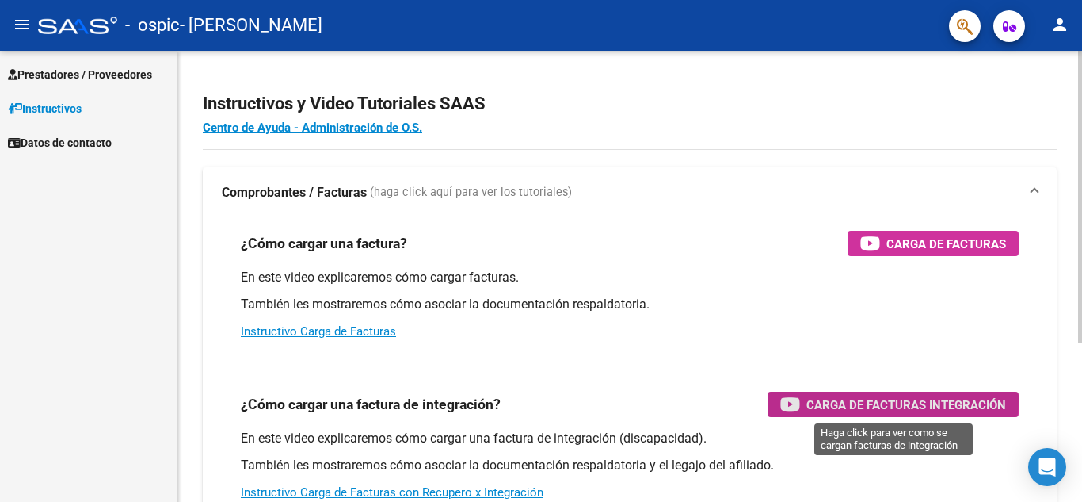
click at [879, 399] on span "Carga de Facturas Integración" at bounding box center [907, 405] width 200 height 20
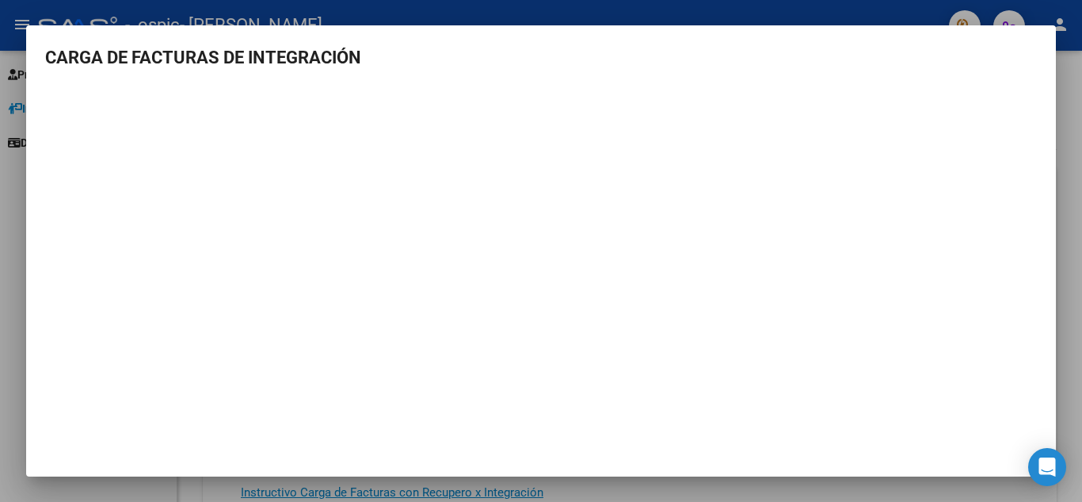
click at [929, 489] on div at bounding box center [541, 251] width 1082 height 502
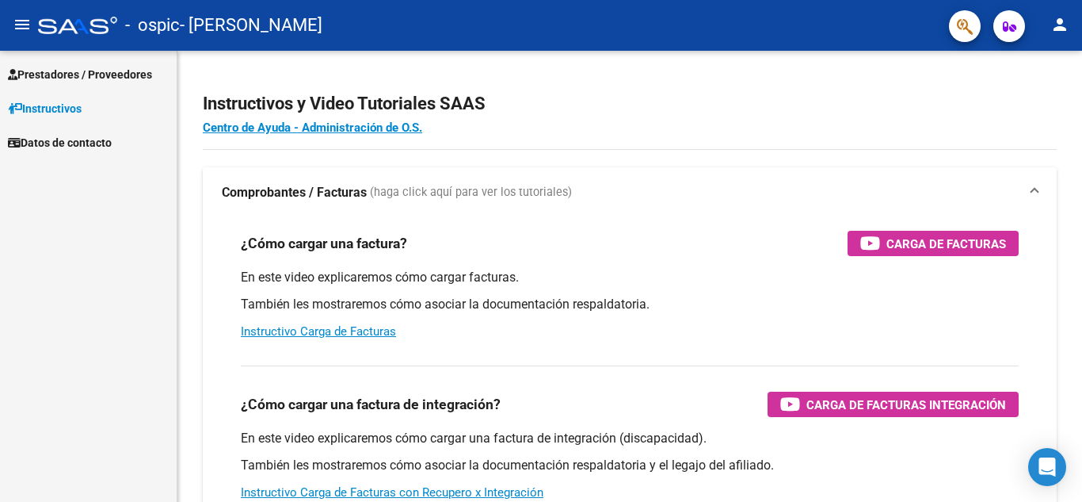
click at [109, 71] on span "Prestadores / Proveedores" at bounding box center [80, 74] width 144 height 17
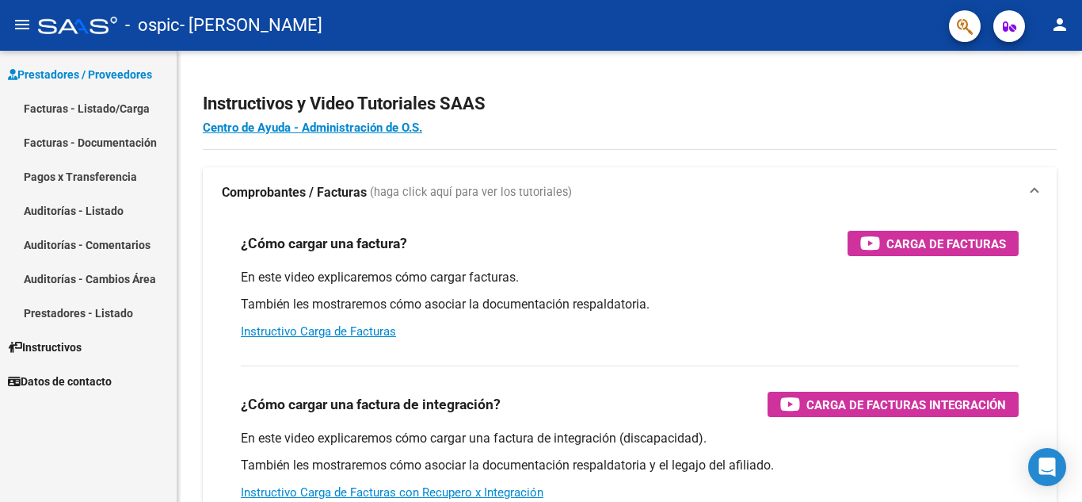
click at [131, 139] on link "Facturas - Documentación" at bounding box center [88, 142] width 177 height 34
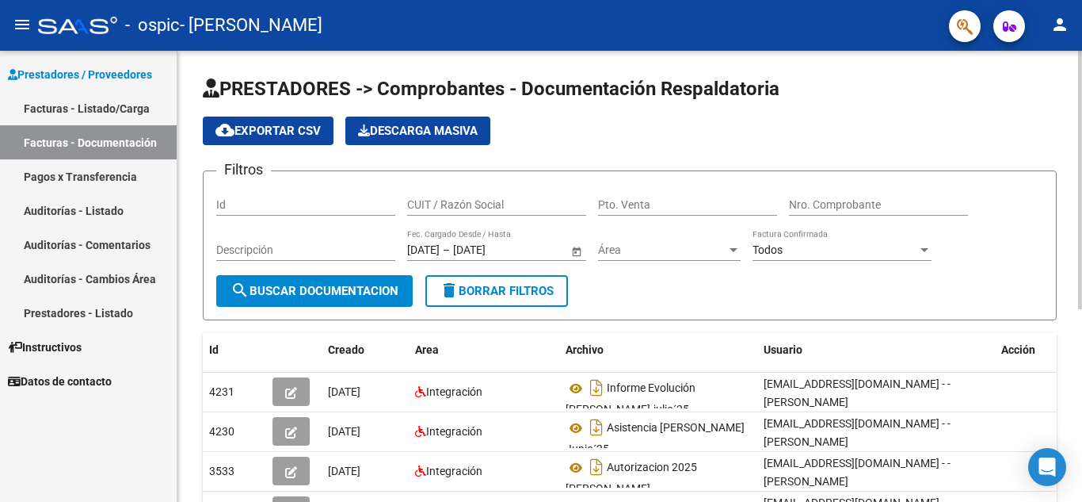
click at [293, 285] on span "search Buscar Documentacion" at bounding box center [315, 291] width 168 height 14
click at [105, 100] on link "Facturas - Listado/Carga" at bounding box center [88, 108] width 177 height 34
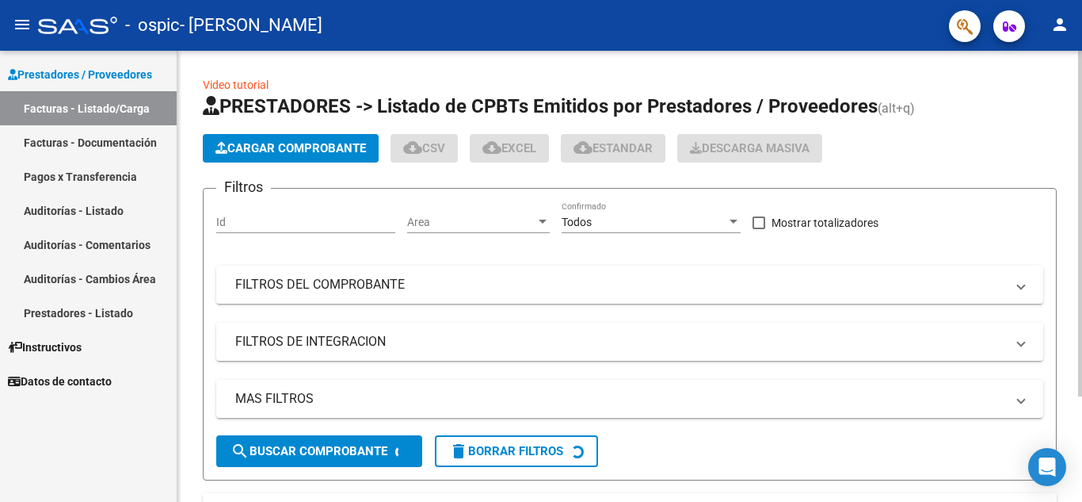
click at [299, 143] on span "Cargar Comprobante" at bounding box center [290, 148] width 151 height 14
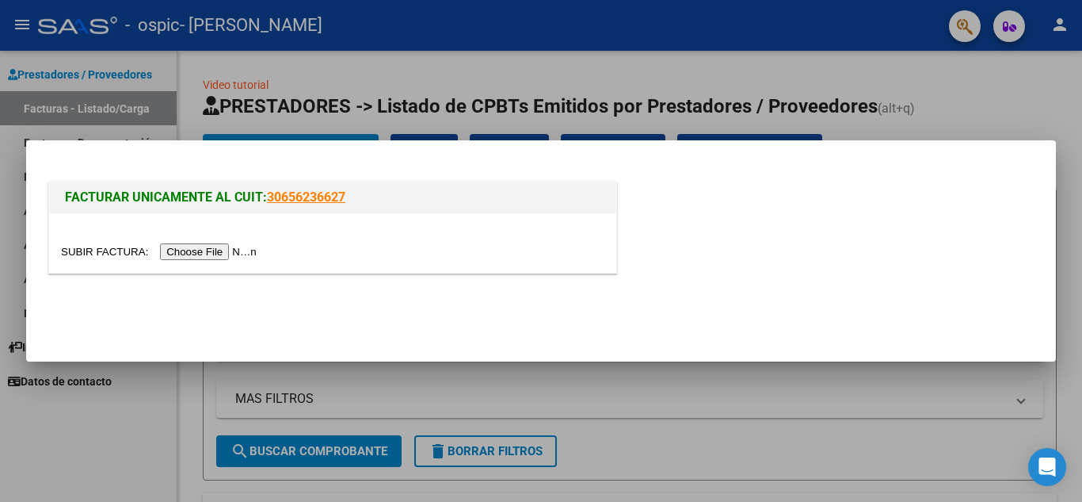
click at [223, 248] on input "file" at bounding box center [161, 251] width 200 height 17
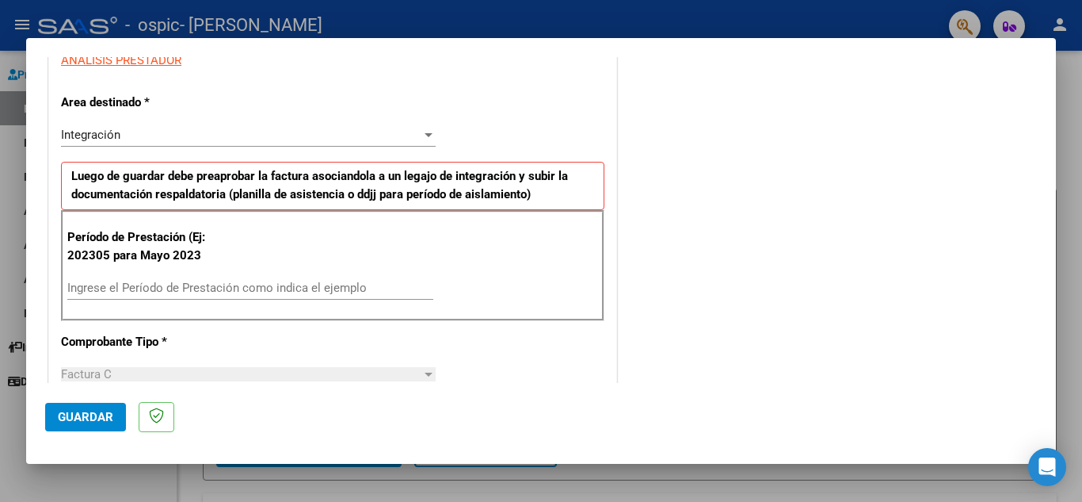
scroll to position [317, 0]
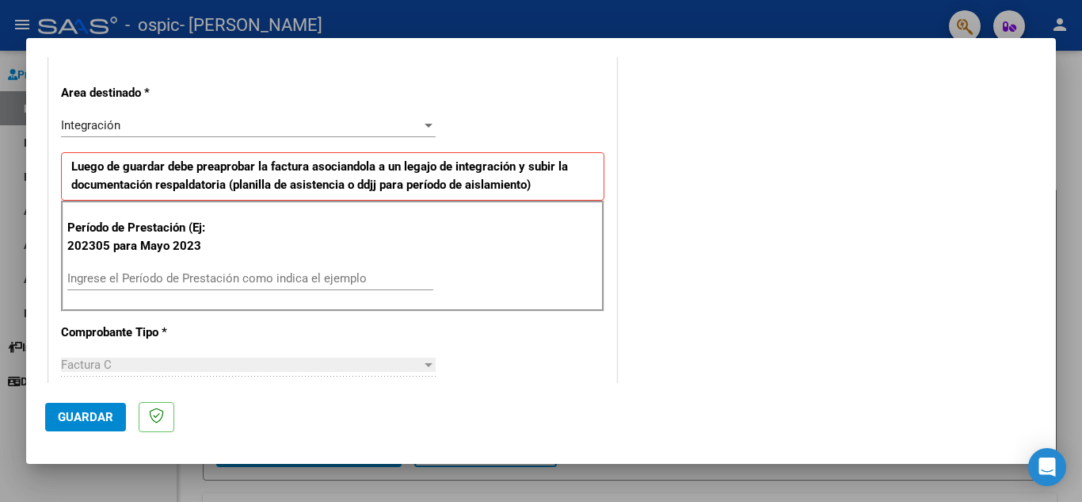
click at [97, 280] on input "Ingrese el Período de Prestación como indica el ejemplo" at bounding box center [250, 278] width 366 height 14
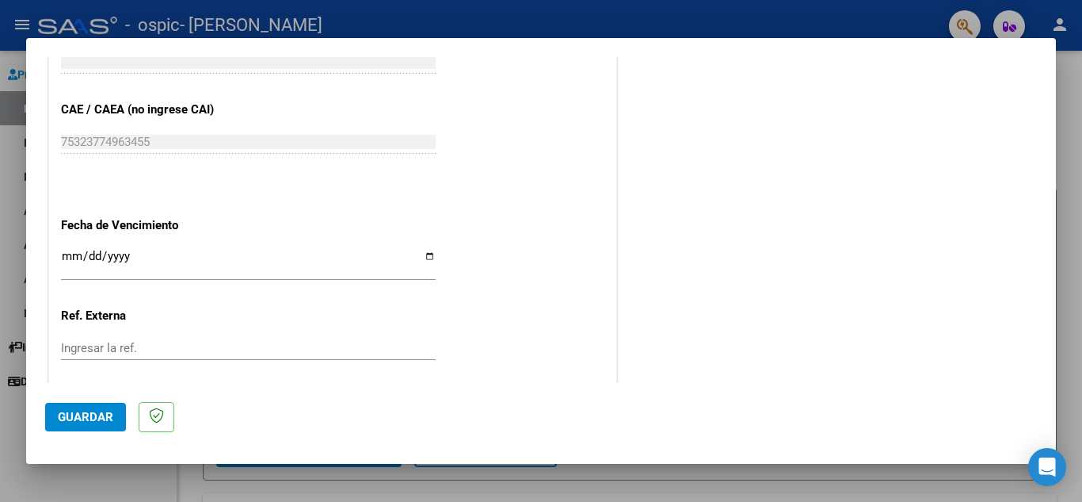
scroll to position [1039, 0]
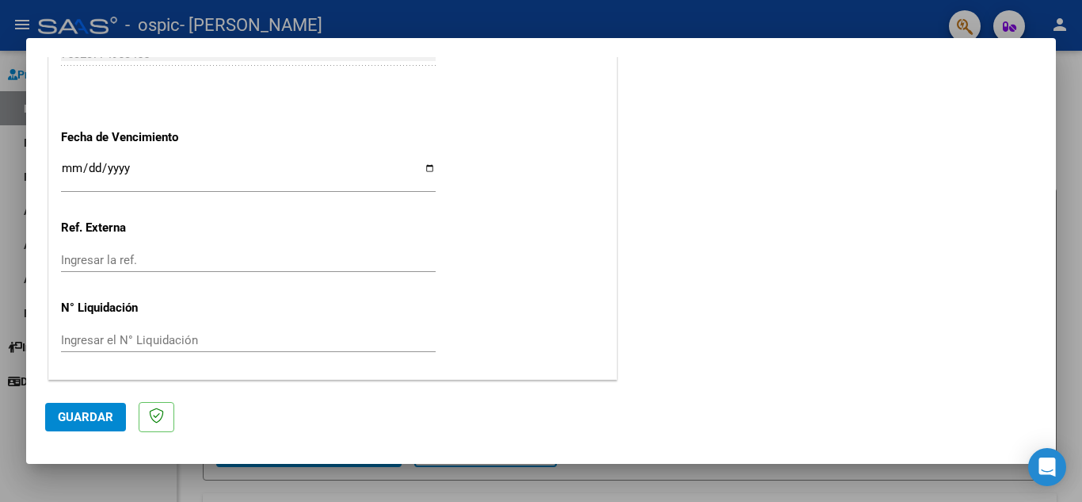
type input "202507"
click at [88, 412] on span "Guardar" at bounding box center [85, 417] width 55 height 14
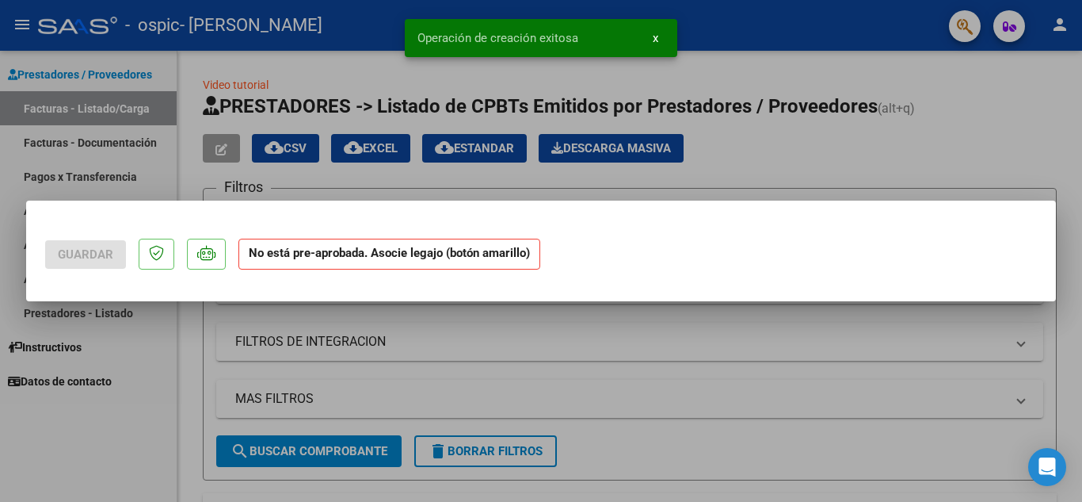
scroll to position [0, 0]
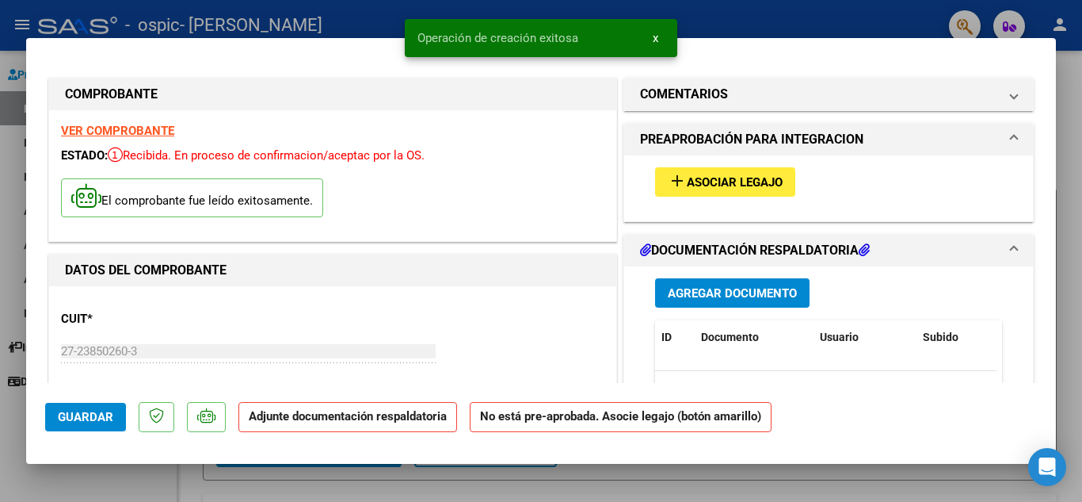
click at [726, 181] on span "Asociar Legajo" at bounding box center [735, 182] width 96 height 14
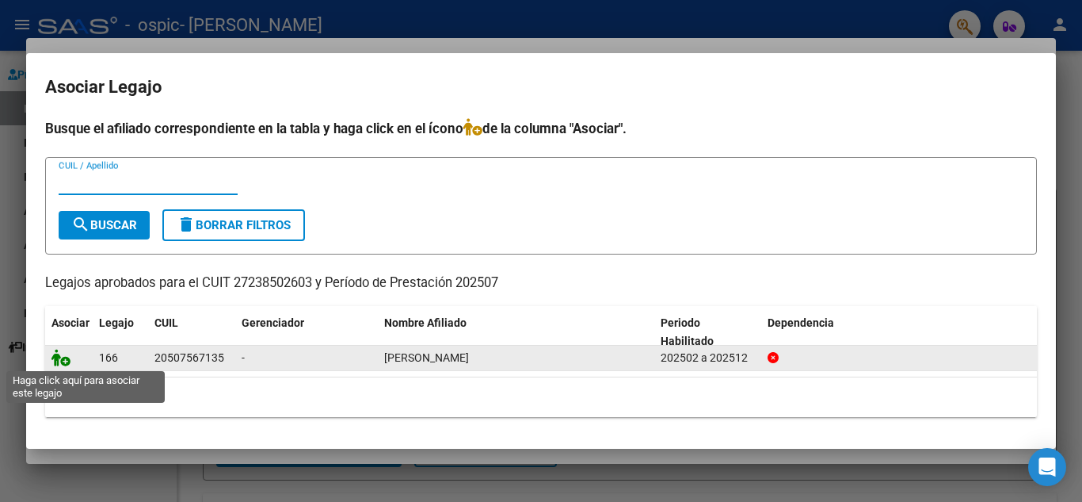
click at [59, 353] on icon at bounding box center [60, 357] width 19 height 17
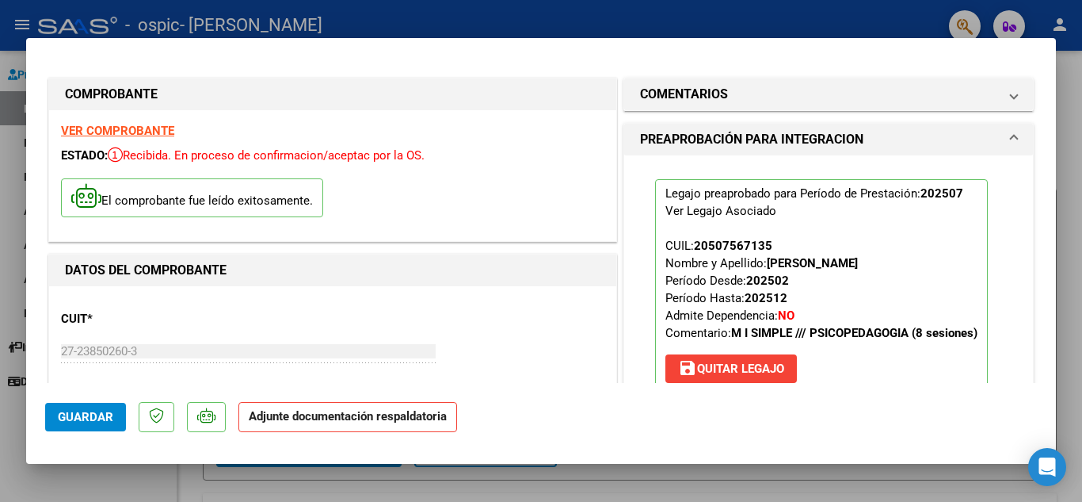
click at [65, 410] on span "Guardar" at bounding box center [85, 417] width 55 height 14
click at [964, 478] on div at bounding box center [541, 251] width 1082 height 502
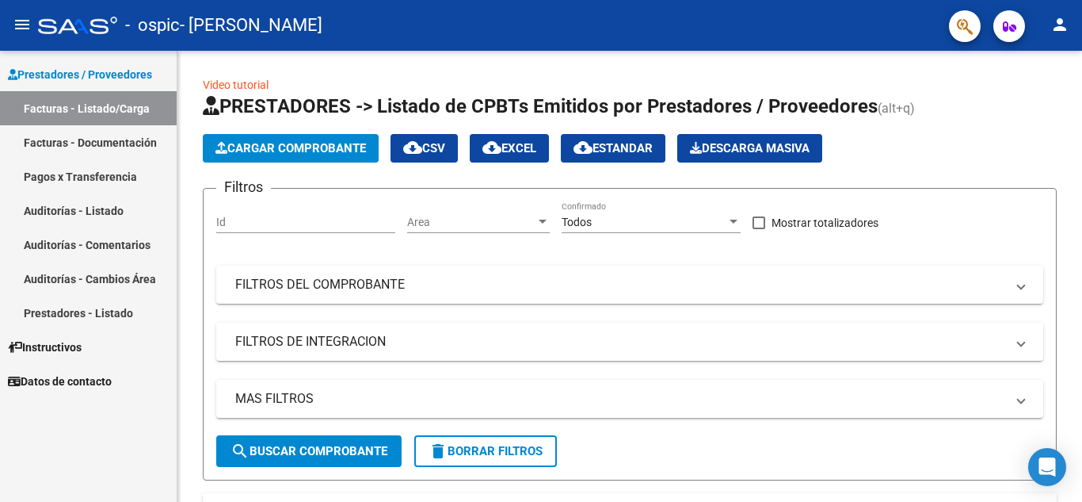
click at [119, 102] on link "Facturas - Listado/Carga" at bounding box center [88, 108] width 177 height 34
click at [294, 448] on span "search Buscar Comprobante" at bounding box center [309, 451] width 157 height 14
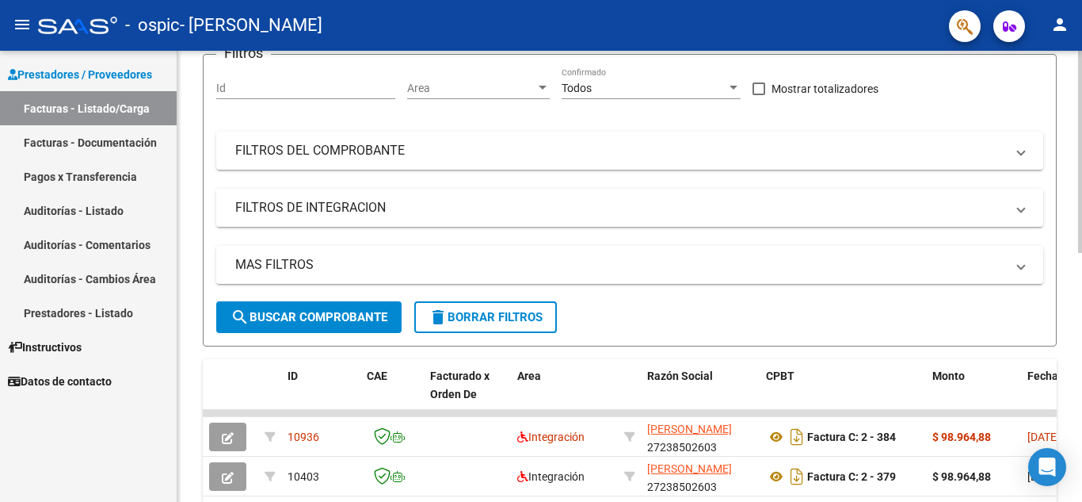
scroll to position [238, 0]
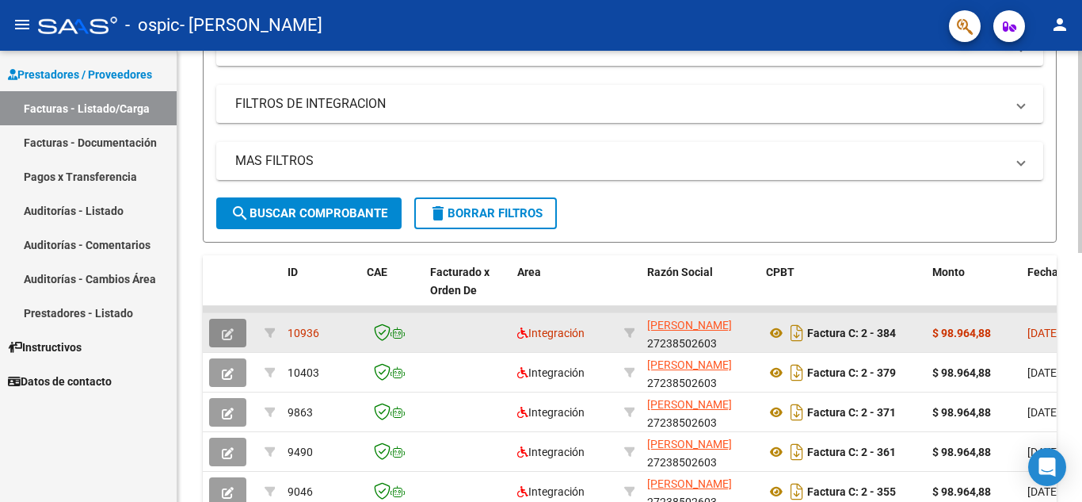
click at [229, 328] on icon "button" at bounding box center [228, 334] width 12 height 12
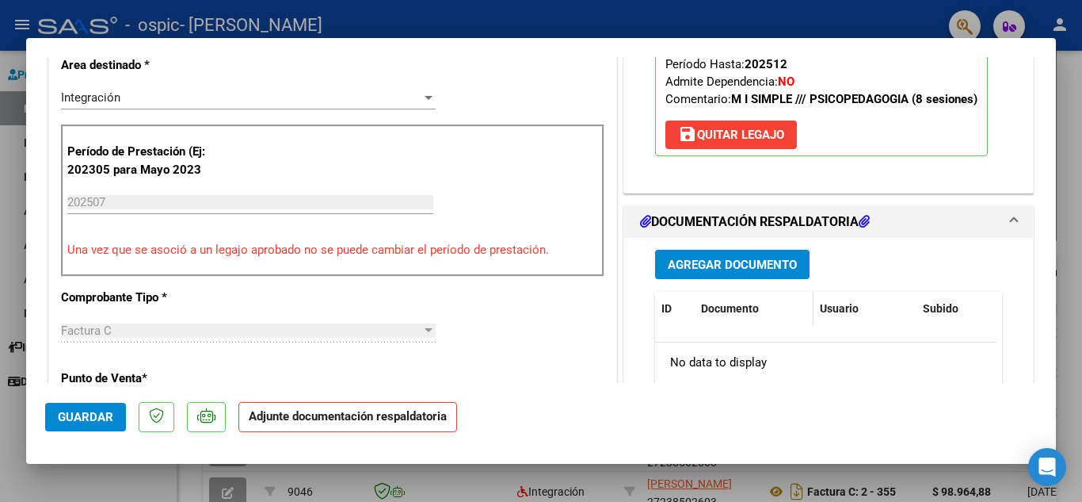
scroll to position [347, 0]
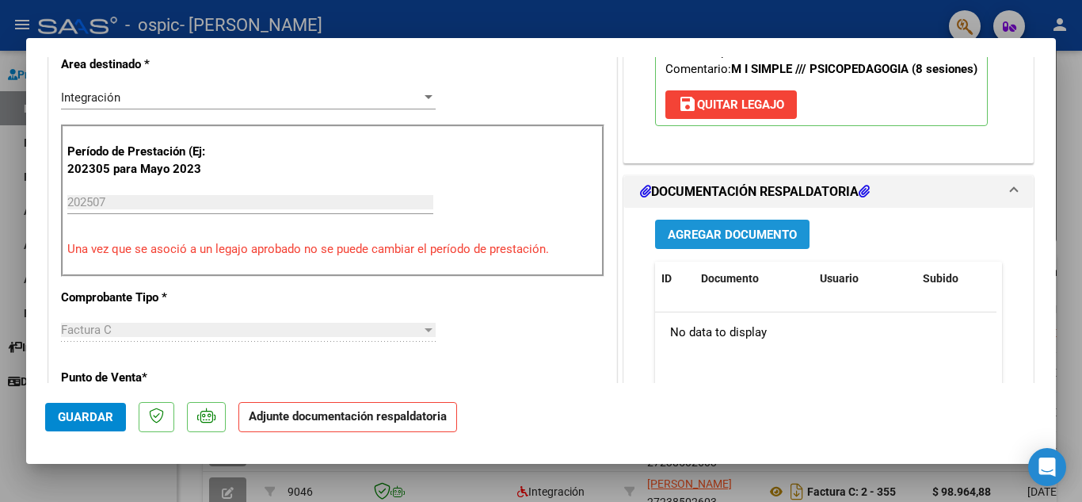
click at [731, 228] on span "Agregar Documento" at bounding box center [732, 234] width 129 height 14
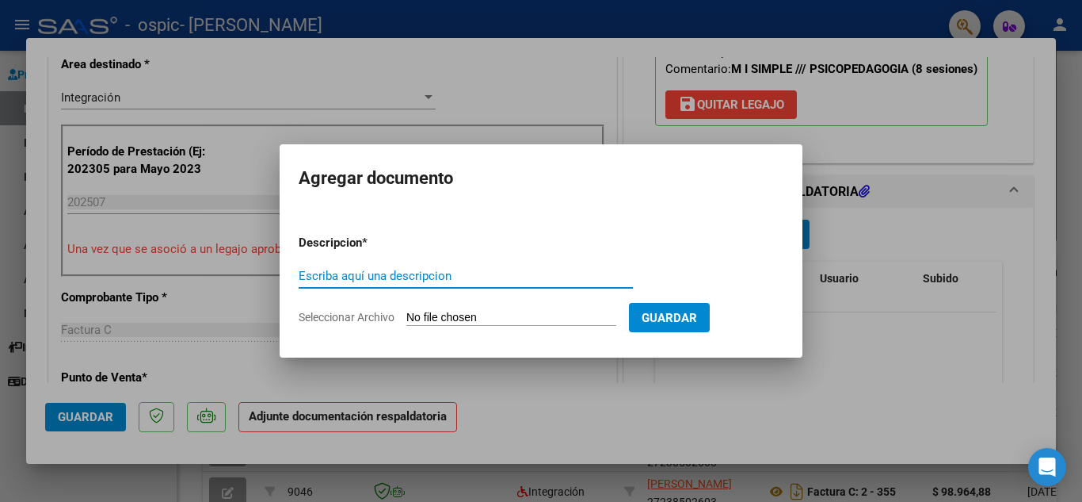
click at [358, 273] on input "Escriba aquí una descripcion" at bounding box center [466, 276] width 334 height 14
type input "asistencia"
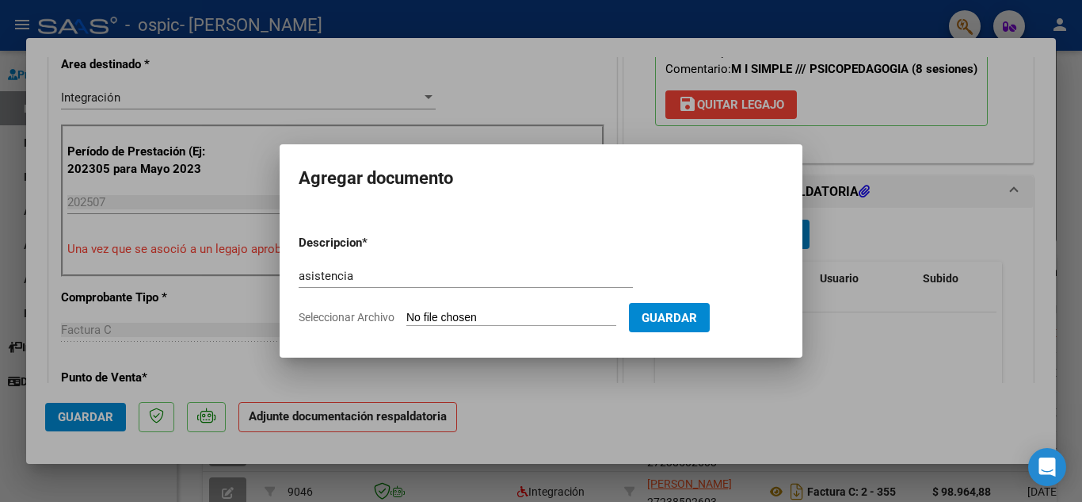
click at [448, 313] on input "Seleccionar Archivo" at bounding box center [511, 318] width 210 height 15
type input "C:\fakepath\Asistencia [PERSON_NAME]-[DATE].pdf"
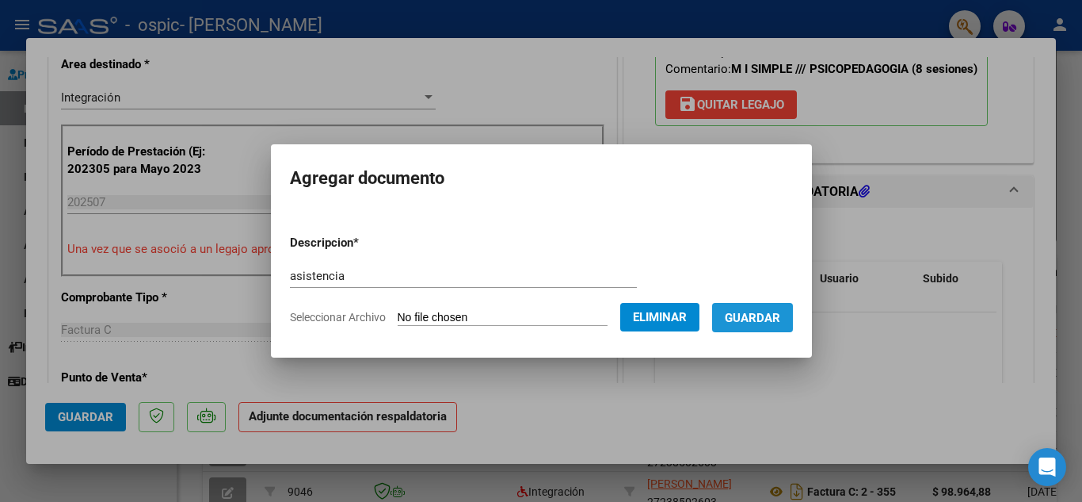
click at [766, 314] on span "Guardar" at bounding box center [752, 318] width 55 height 14
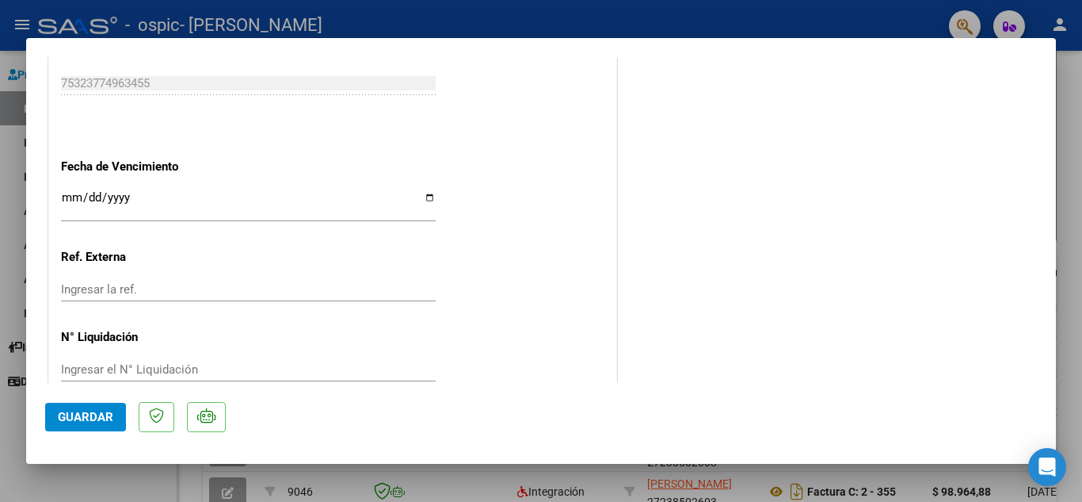
scroll to position [1034, 0]
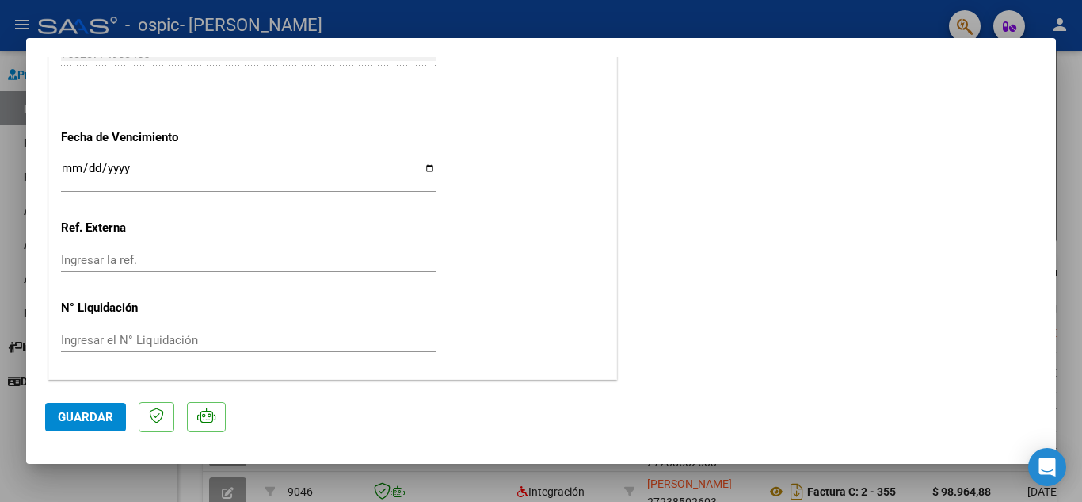
click at [87, 418] on span "Guardar" at bounding box center [85, 417] width 55 height 14
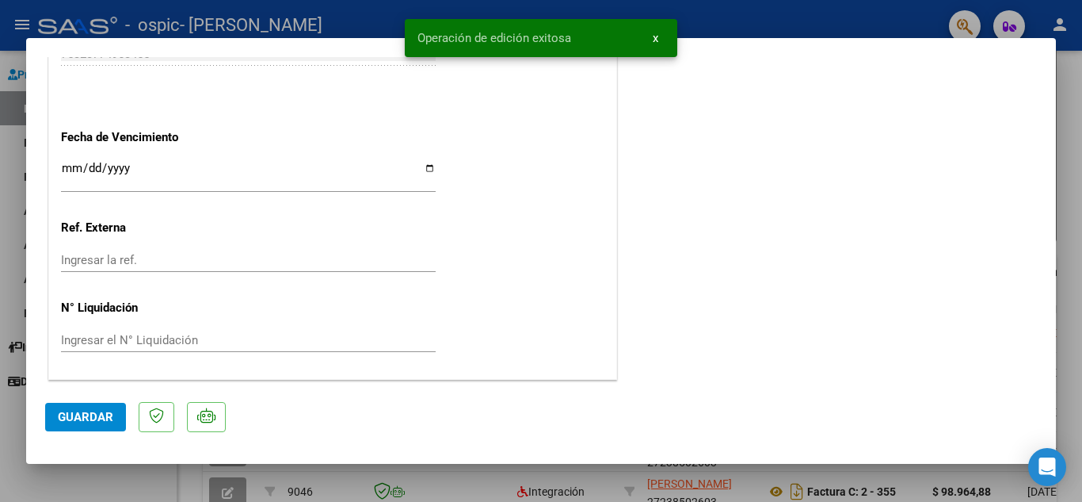
click at [651, 37] on button "x" at bounding box center [655, 38] width 31 height 29
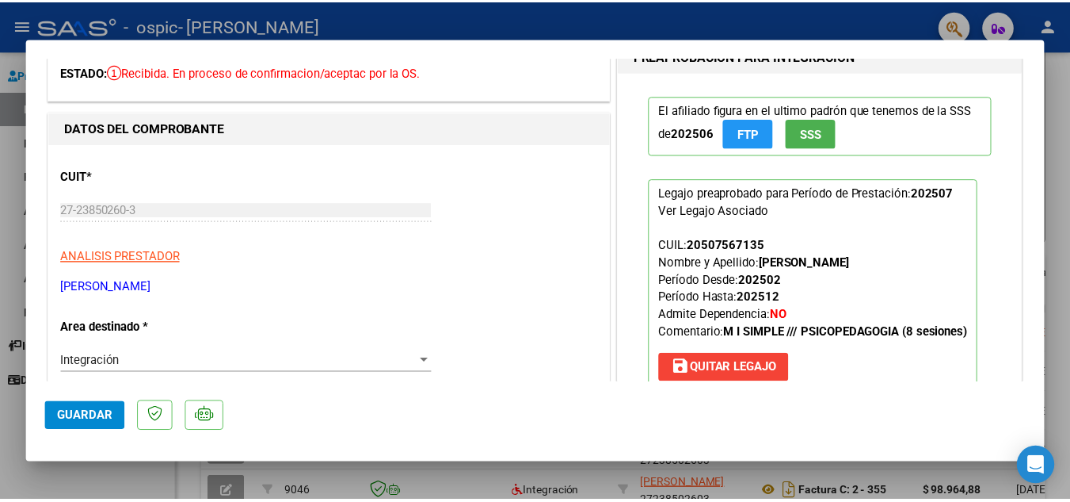
scroll to position [0, 0]
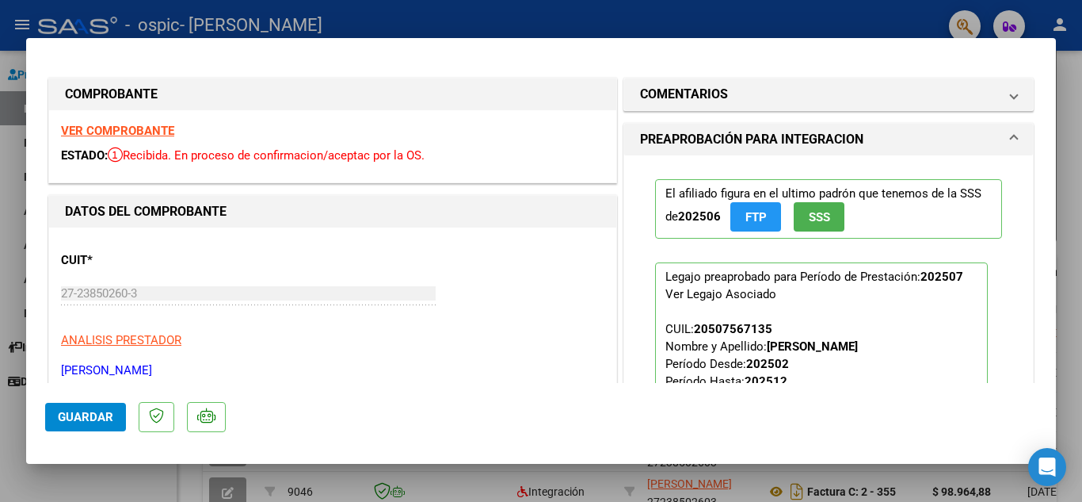
click at [1081, 95] on div at bounding box center [541, 251] width 1082 height 502
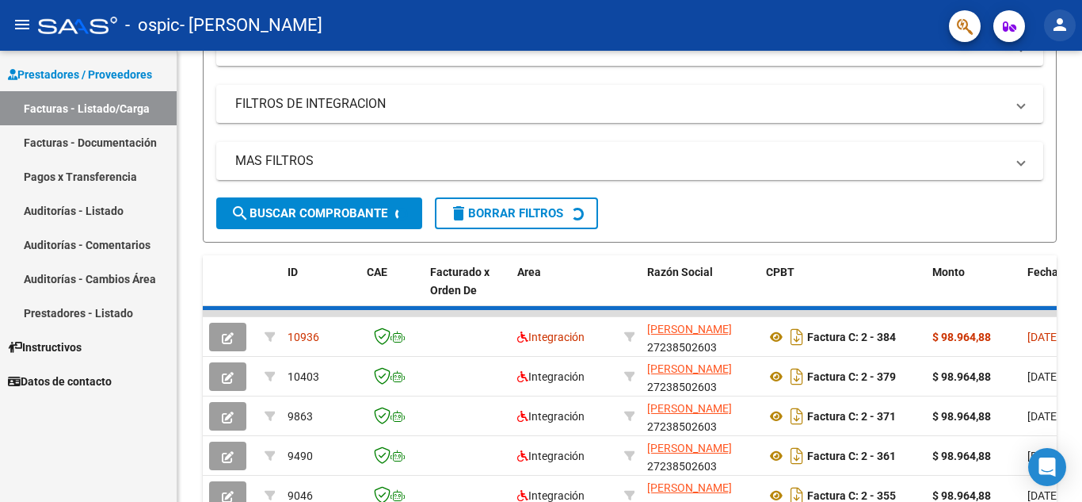
click at [1054, 25] on mat-icon "person" at bounding box center [1060, 24] width 19 height 19
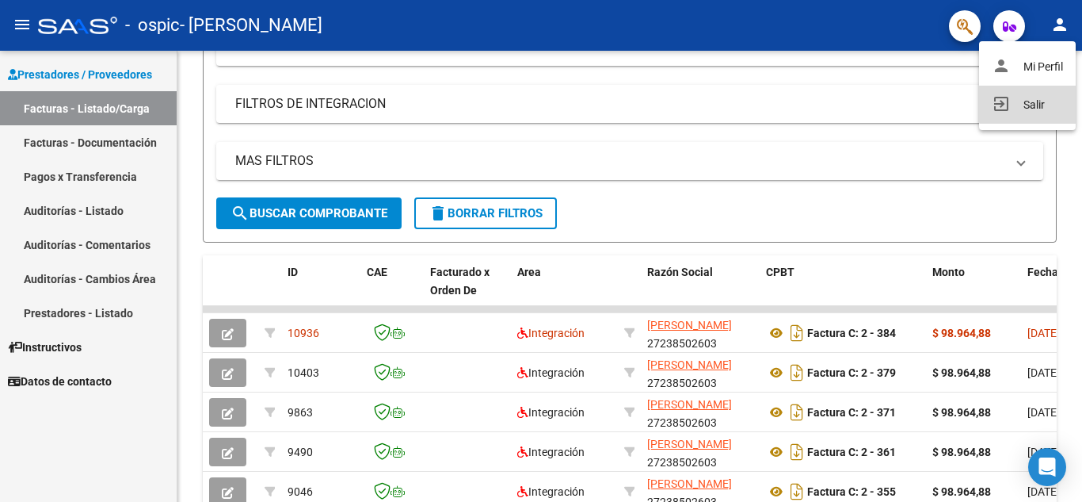
click at [1047, 104] on button "exit_to_app Salir" at bounding box center [1027, 105] width 97 height 38
